Goal: Task Accomplishment & Management: Complete application form

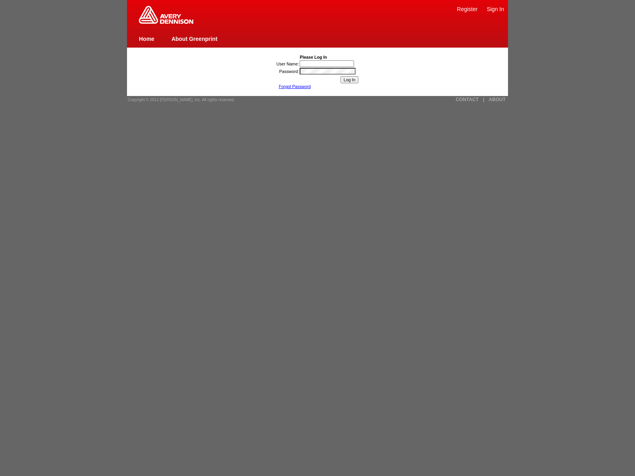
click at [497, 100] on link "ABOUT" at bounding box center [496, 100] width 17 height 6
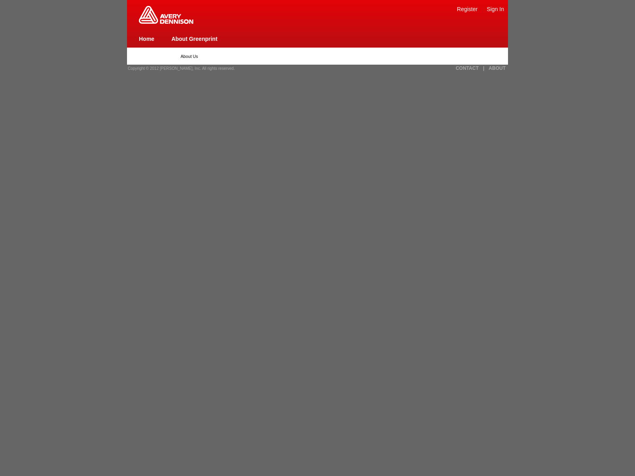
click at [467, 9] on link "Register" at bounding box center [467, 9] width 21 height 6
